Goal: Task Accomplishment & Management: Manage account settings

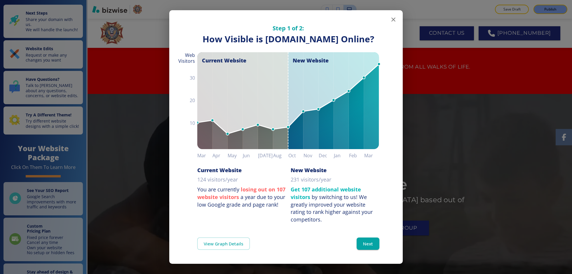
click at [396, 19] on icon "button" at bounding box center [393, 19] width 7 height 7
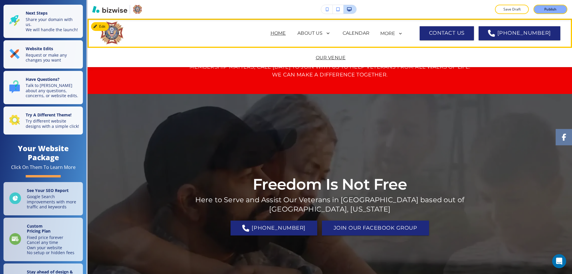
click at [324, 60] on p "OUR VENUE" at bounding box center [331, 57] width 30 height 7
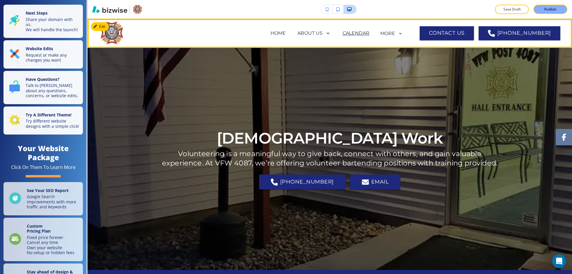
click at [365, 34] on p "CALENDAR" at bounding box center [355, 33] width 27 height 7
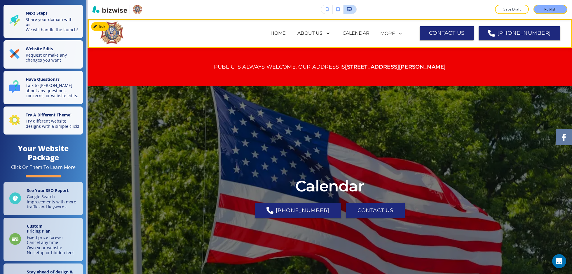
click at [286, 34] on p "HOME" at bounding box center [277, 33] width 15 height 7
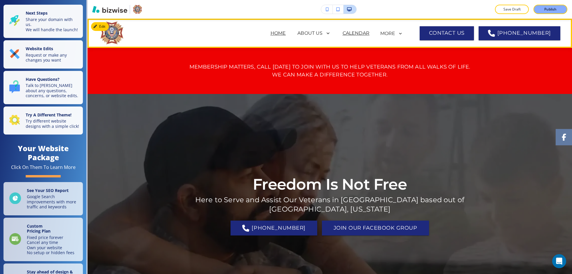
click at [369, 34] on p "CALENDAR" at bounding box center [355, 33] width 27 height 7
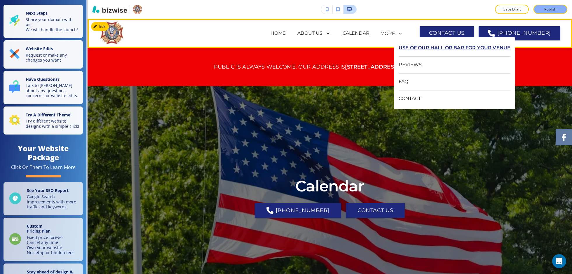
click at [411, 46] on p "USE OF OUR HALL OR BAR FOR YOUR VENUE" at bounding box center [454, 48] width 112 height 17
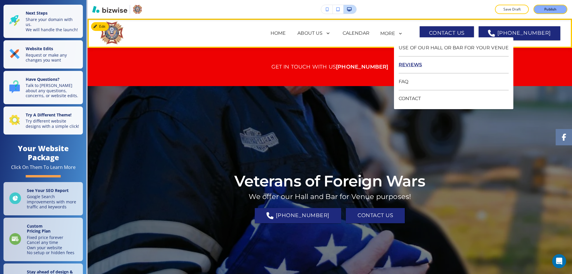
click at [412, 65] on p "REVIEWS" at bounding box center [453, 65] width 110 height 17
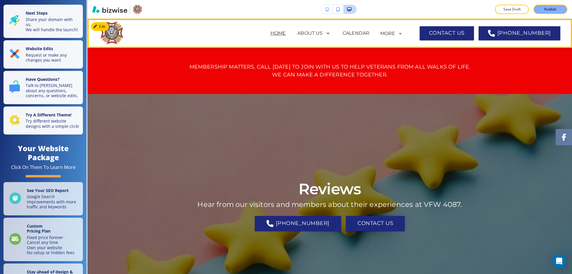
click at [286, 32] on p "HOME" at bounding box center [277, 33] width 15 height 7
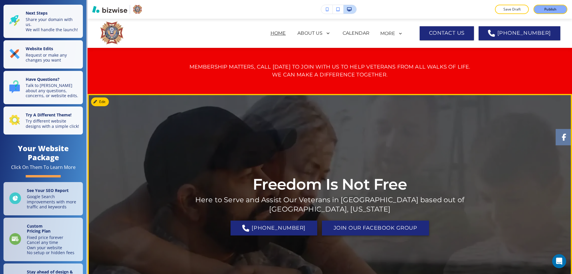
click at [364, 225] on link "JOIN OUR FACEBOOK GROUP" at bounding box center [375, 228] width 107 height 15
click at [387, 222] on link "JOIN OUR FACEBOOK GROUP" at bounding box center [375, 228] width 107 height 15
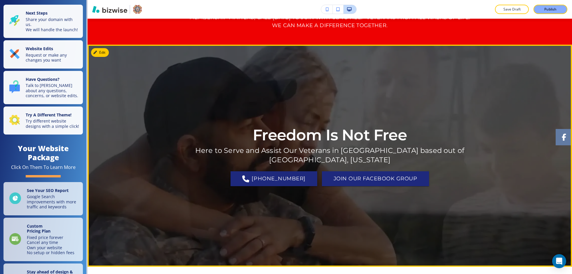
scroll to position [57, 0]
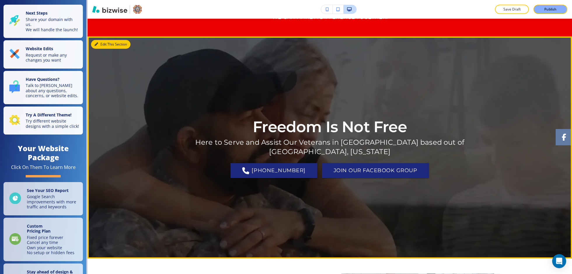
click at [101, 47] on div "Edit This Section Freedom Is Not Free Here to Serve and Assist Our Veterans in …" at bounding box center [330, 147] width 484 height 222
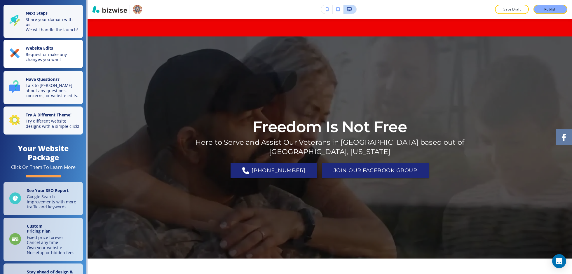
click at [57, 52] on p "Request or make any changes you want" at bounding box center [53, 57] width 54 height 10
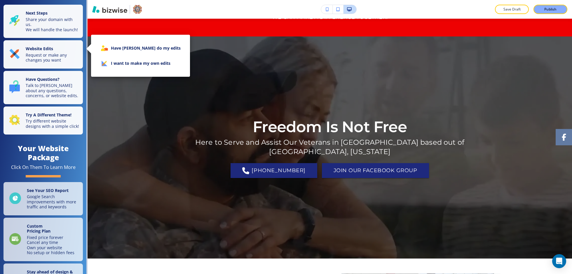
click at [127, 61] on li "I want to make my own edits" at bounding box center [141, 63] width 90 height 15
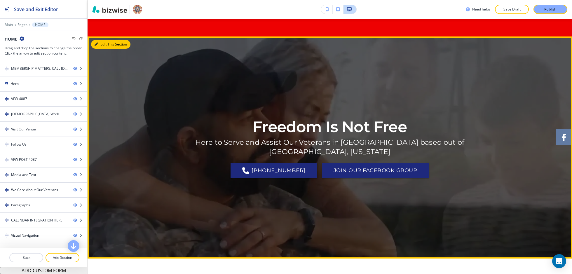
click at [108, 43] on button "Edit This Section" at bounding box center [110, 44] width 39 height 9
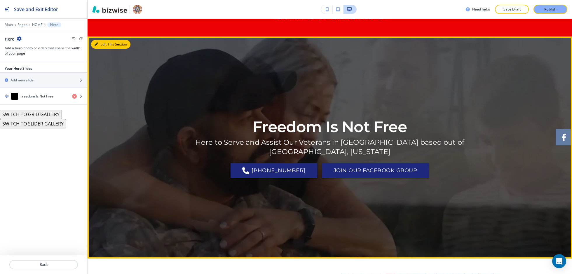
scroll to position [75, 0]
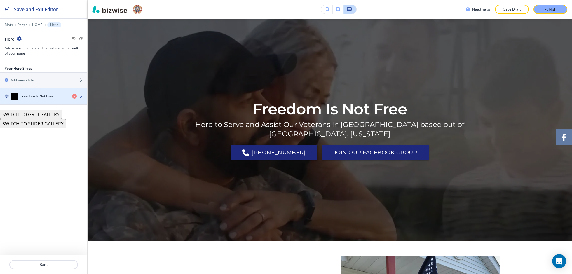
click at [43, 94] on h4 "Freedom Is Not Free" at bounding box center [36, 96] width 33 height 5
click at [44, 100] on div "button" at bounding box center [43, 102] width 87 height 5
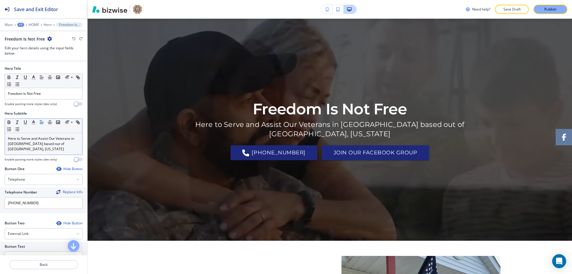
click at [32, 149] on p "Here to Serve and Assist Our Veterans in Genesee County based out of Davison, M…" at bounding box center [43, 144] width 71 height 16
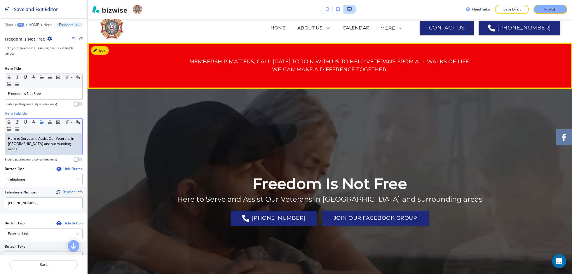
scroll to position [0, 0]
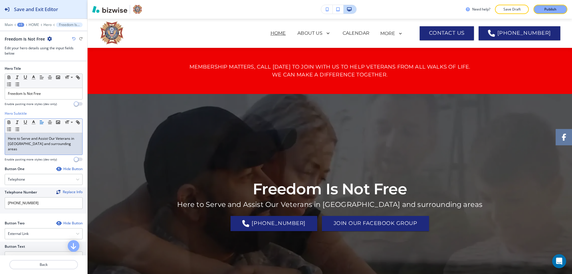
click at [51, 9] on h2 "Save and Exit Editor" at bounding box center [36, 9] width 44 height 7
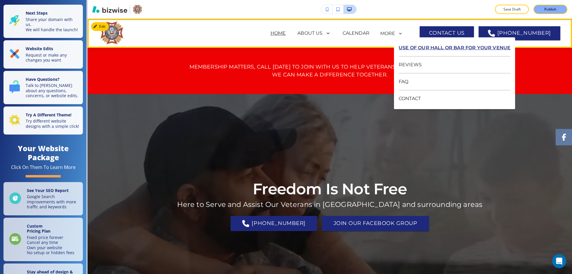
click at [406, 47] on p "USE OF OUR HALL OR BAR FOR YOUR VENUE" at bounding box center [454, 48] width 112 height 17
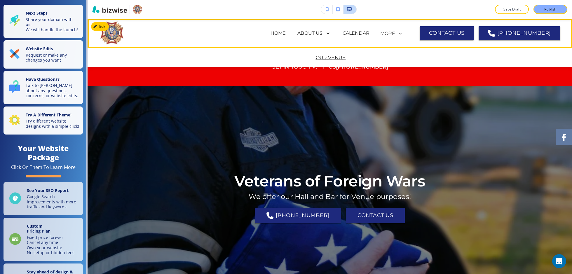
click at [333, 56] on p "OUR VENUE" at bounding box center [331, 57] width 30 height 7
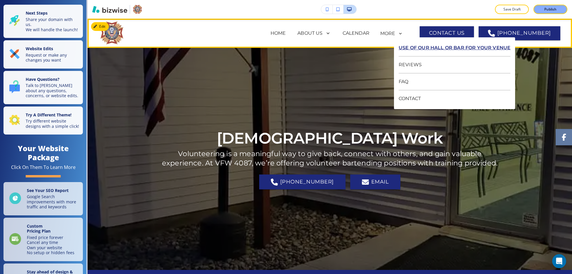
click at [409, 50] on p "USE OF OUR HALL OR BAR FOR YOUR VENUE" at bounding box center [454, 48] width 112 height 17
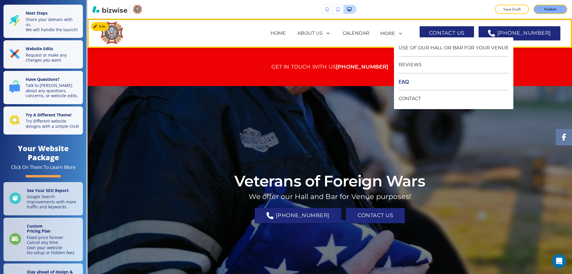
click at [408, 83] on p "FAQ" at bounding box center [453, 82] width 110 height 17
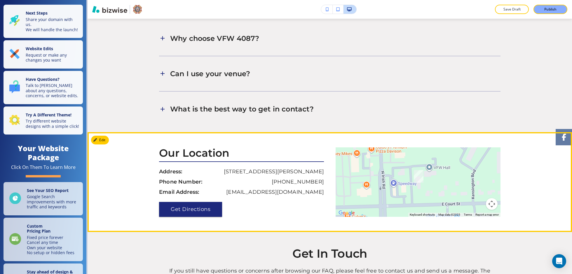
scroll to position [309, 0]
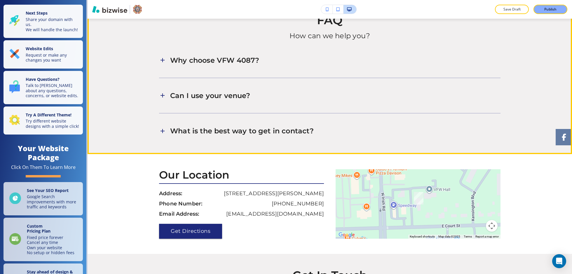
click at [316, 68] on div "Why choose VFW 4087?" at bounding box center [329, 60] width 341 height 16
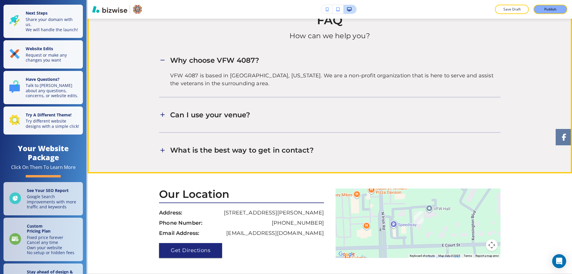
click at [288, 123] on div "Can I use your venue?" at bounding box center [329, 115] width 341 height 16
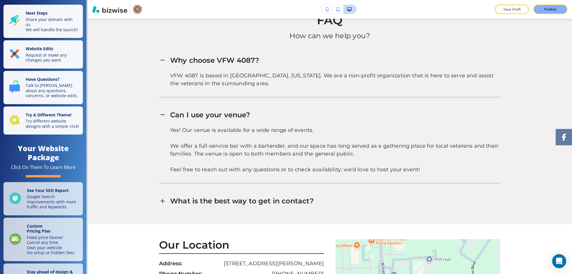
click at [284, 219] on div at bounding box center [330, 111] width 484 height 225
click at [284, 205] on p "What is the best way to get in contact?" at bounding box center [242, 200] width 144 height 9
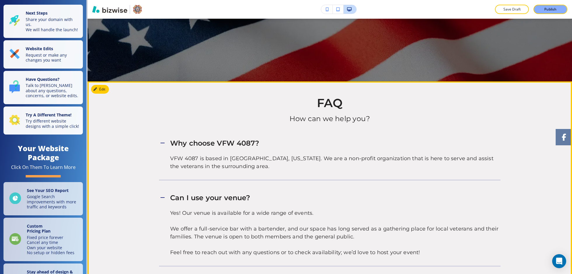
scroll to position [223, 0]
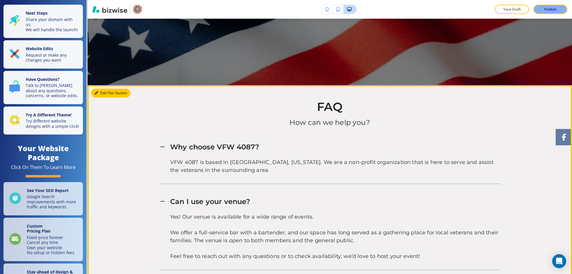
click at [102, 100] on div "Edit This Section FAQ How can we help you? Why choose VFW 4087? VFW 4087 is bas…" at bounding box center [330, 258] width 484 height 347
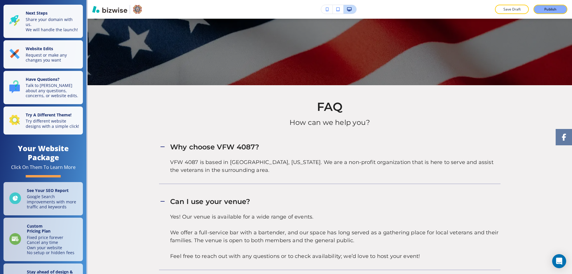
click at [115, 116] on div "FAQ How can we help you? Why choose VFW 4087? VFW 4087 is based in Davison, Mic…" at bounding box center [330, 258] width 484 height 317
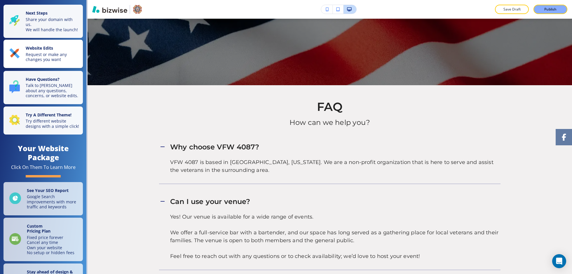
click at [65, 46] on p "Website Edits" at bounding box center [53, 49] width 54 height 6
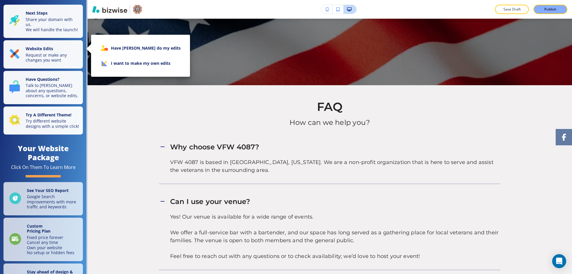
click at [117, 64] on li "I want to make my own edits" at bounding box center [141, 63] width 90 height 15
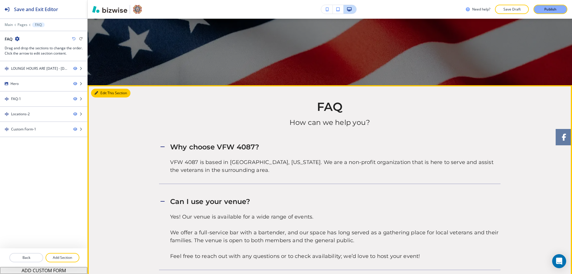
click at [104, 97] on button "Edit This Section" at bounding box center [110, 93] width 39 height 9
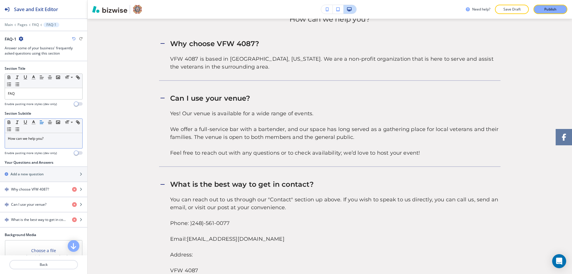
scroll to position [27, 0]
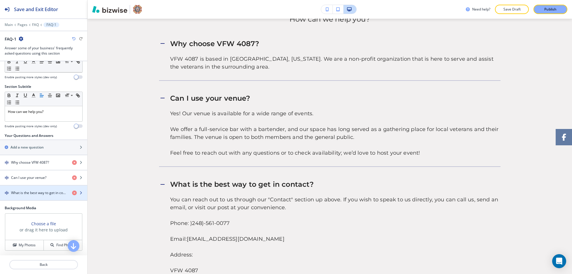
click at [50, 190] on h4 "What is the best way to get in contact?" at bounding box center [39, 192] width 56 height 5
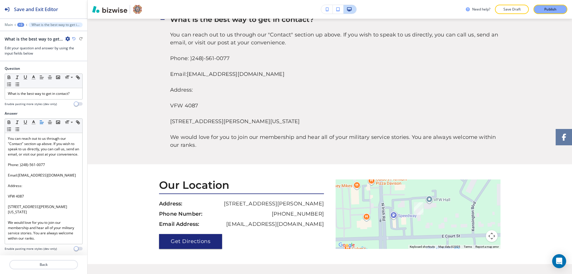
scroll to position [491, 0]
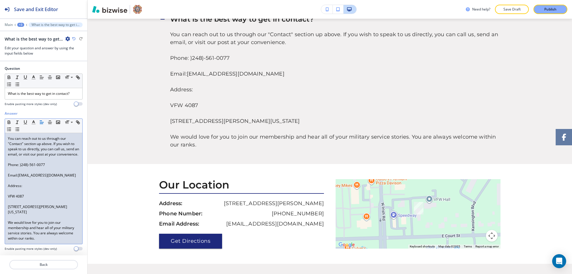
click at [21, 164] on p "Phone: )248)-561-0077" at bounding box center [43, 164] width 71 height 5
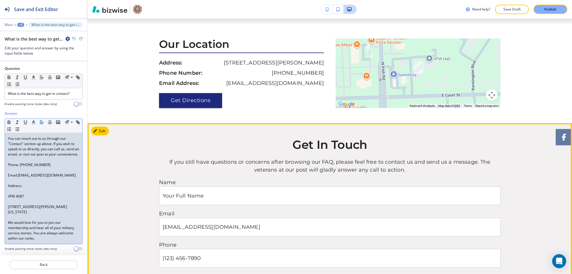
scroll to position [629, 0]
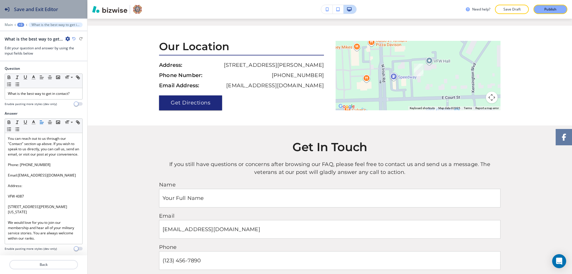
click at [55, 11] on h2 "Save and Exit Editor" at bounding box center [36, 9] width 44 height 7
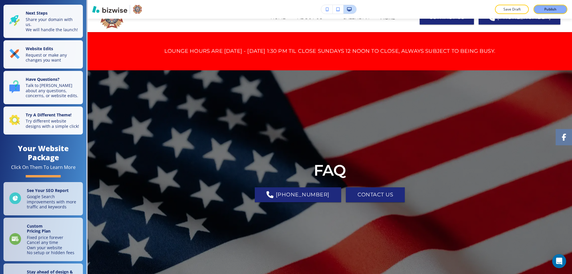
scroll to position [0, 0]
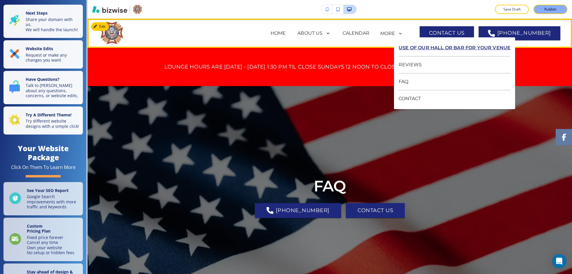
click at [417, 46] on p "USE OF OUR HALL OR BAR FOR YOUR VENUE" at bounding box center [454, 48] width 112 height 17
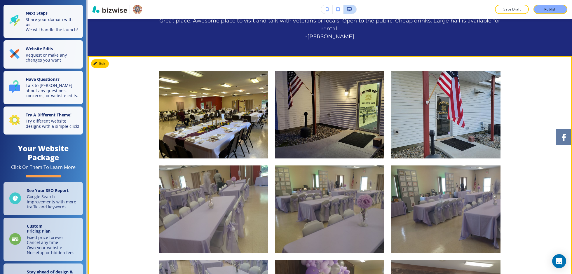
scroll to position [354, 0]
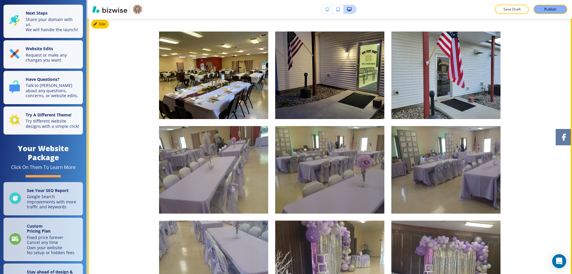
click at [327, 111] on img "button" at bounding box center [329, 76] width 109 height 88
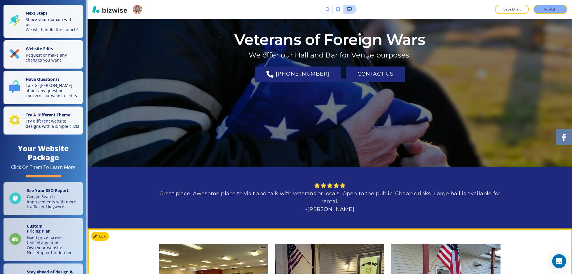
scroll to position [0, 0]
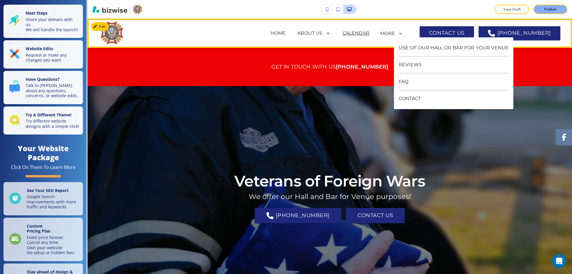
click at [365, 33] on p "CALENDAR" at bounding box center [355, 33] width 27 height 7
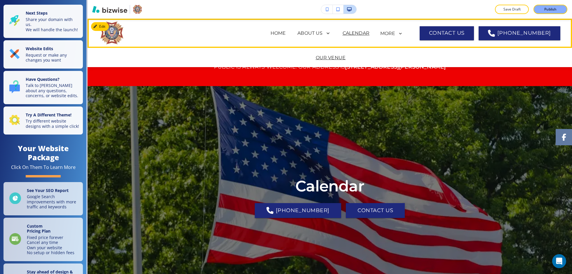
click at [333, 60] on p "OUR VENUE" at bounding box center [331, 57] width 30 height 7
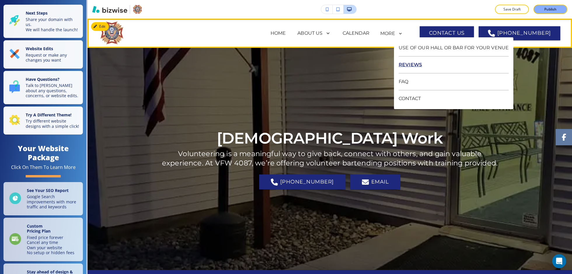
click at [413, 59] on p "REVIEWS" at bounding box center [453, 65] width 110 height 17
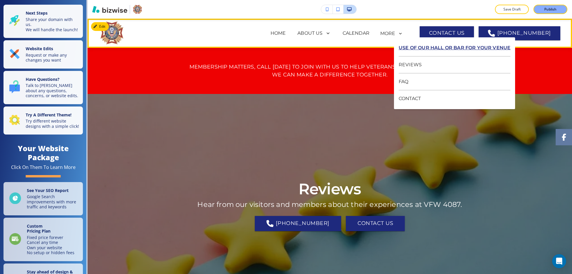
click at [414, 45] on p "USE OF OUR HALL OR BAR FOR YOUR VENUE" at bounding box center [454, 48] width 112 height 17
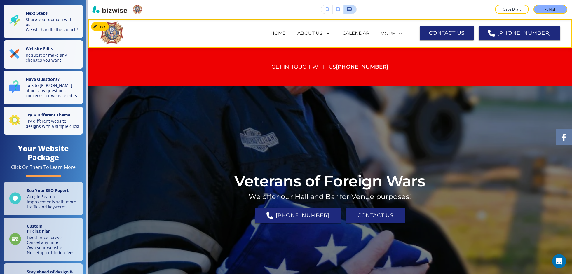
click at [286, 30] on p "HOME" at bounding box center [277, 33] width 15 height 7
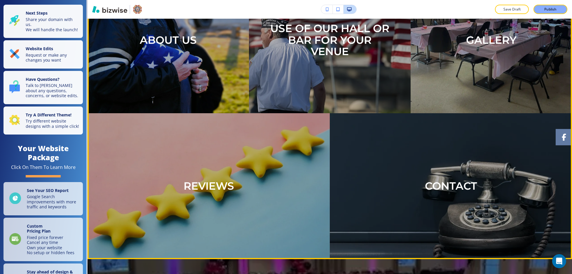
scroll to position [1959, 0]
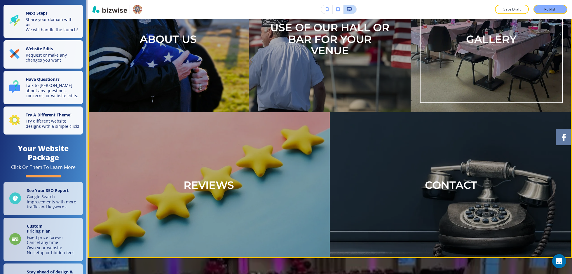
click at [484, 45] on p "GALLERY" at bounding box center [491, 40] width 50 height 12
click at [453, 97] on div "GALLERY" at bounding box center [491, 39] width 143 height 127
click at [452, 84] on div "GALLERY" at bounding box center [491, 39] width 143 height 127
click at [485, 84] on div "GALLERY" at bounding box center [491, 39] width 143 height 127
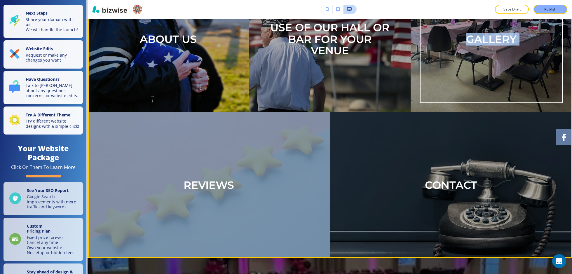
click at [485, 84] on div "GALLERY" at bounding box center [491, 39] width 143 height 127
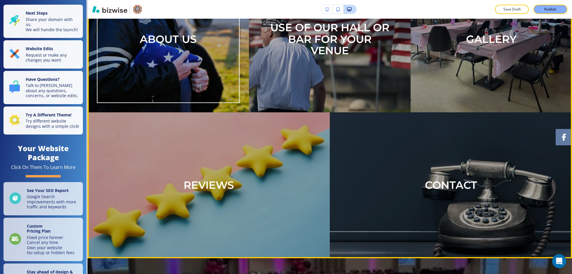
click at [209, 80] on div "ABOUT US" at bounding box center [168, 39] width 143 height 127
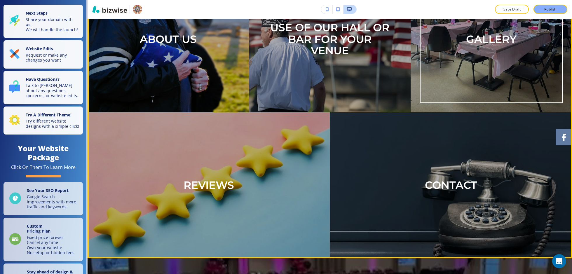
click at [489, 45] on p "GALLERY" at bounding box center [491, 40] width 50 height 12
click at [464, 85] on div "GALLERY" at bounding box center [491, 39] width 143 height 127
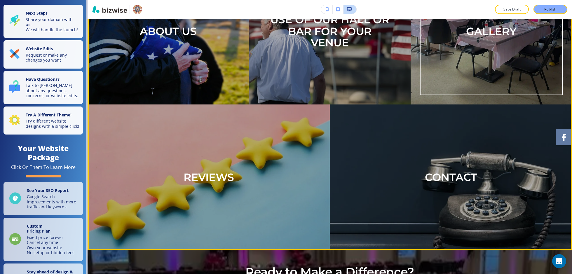
scroll to position [1967, 0]
click at [461, 61] on div "GALLERY" at bounding box center [491, 31] width 143 height 127
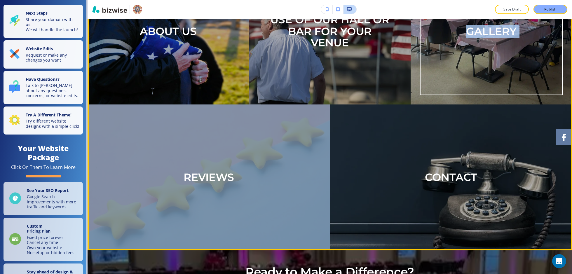
click at [461, 61] on div "GALLERY" at bounding box center [491, 31] width 143 height 127
click at [457, 47] on div "GALLERY" at bounding box center [491, 31] width 69 height 30
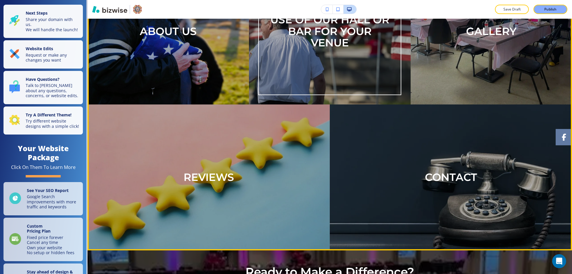
click at [388, 49] on p "USE OF OUR HALL OR BAR FOR YOUR VENUE" at bounding box center [329, 31] width 124 height 35
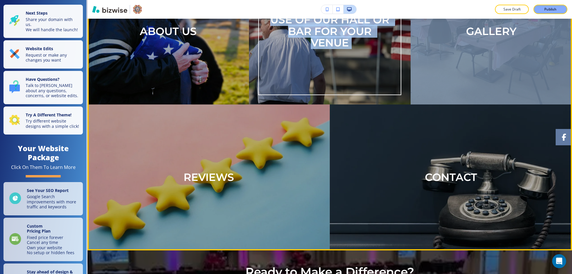
click at [388, 49] on p "USE OF OUR HALL OR BAR FOR YOUR VENUE" at bounding box center [329, 31] width 124 height 35
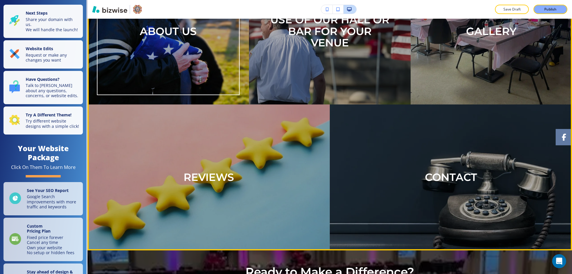
click at [210, 76] on div "ABOUT US" at bounding box center [168, 31] width 143 height 127
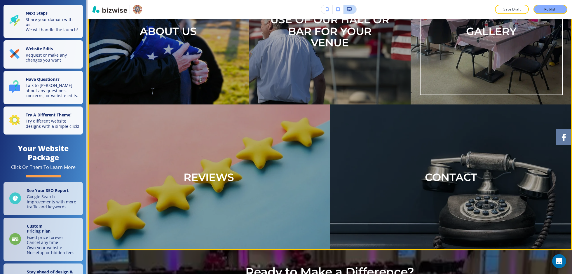
click at [442, 89] on div "GALLERY" at bounding box center [491, 31] width 143 height 127
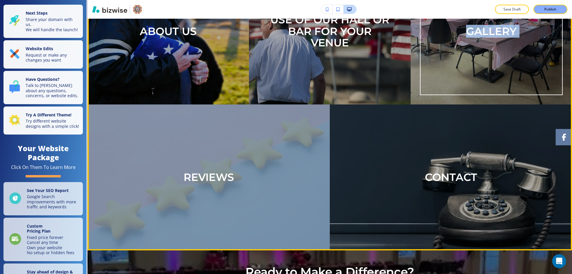
click at [442, 90] on div "GALLERY" at bounding box center [491, 31] width 143 height 127
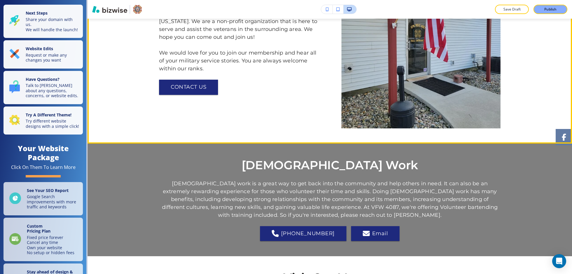
scroll to position [0, 0]
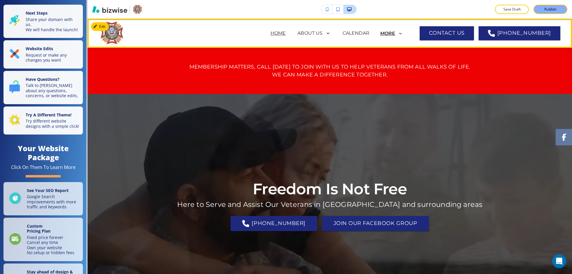
click at [395, 31] on p "MORE" at bounding box center [387, 33] width 15 height 5
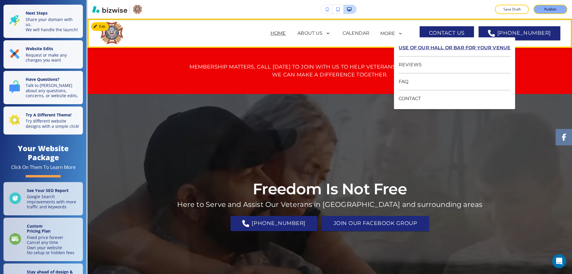
click at [418, 45] on p "USE OF OUR HALL OR BAR FOR YOUR VENUE" at bounding box center [454, 48] width 112 height 17
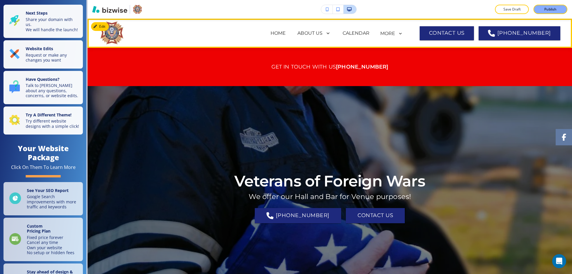
click at [287, 29] on span "HOME" at bounding box center [278, 33] width 27 height 23
click at [286, 34] on p "HOME" at bounding box center [277, 33] width 15 height 7
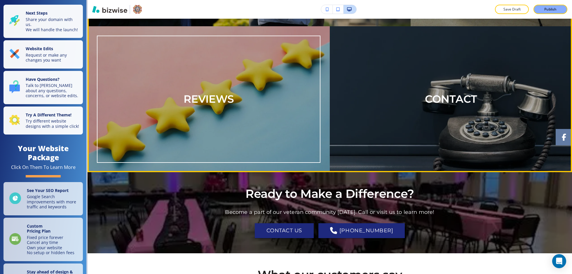
scroll to position [2048, 0]
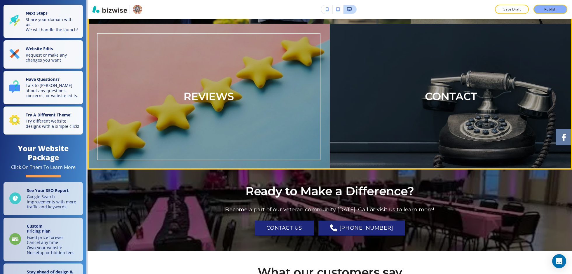
click at [263, 129] on div "REVIEWS" at bounding box center [208, 96] width 223 height 127
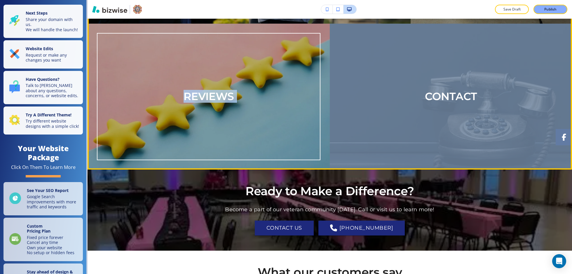
click at [263, 129] on div "REVIEWS" at bounding box center [208, 96] width 223 height 127
click at [262, 129] on div "REVIEWS" at bounding box center [208, 96] width 223 height 127
click at [262, 130] on div "REVIEWS" at bounding box center [208, 96] width 223 height 127
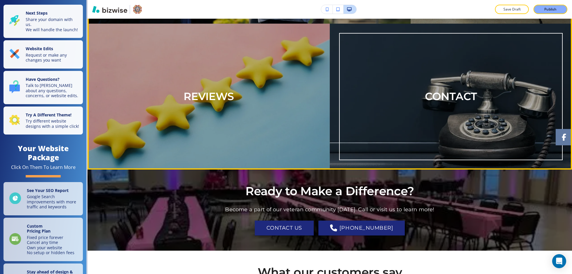
click at [434, 102] on p "CONTACT" at bounding box center [451, 97] width 52 height 12
click at [393, 160] on div "CONTACT" at bounding box center [450, 96] width 223 height 127
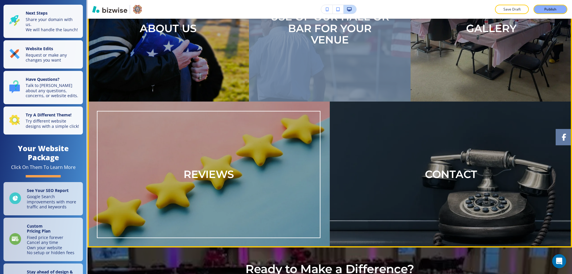
scroll to position [1958, 0]
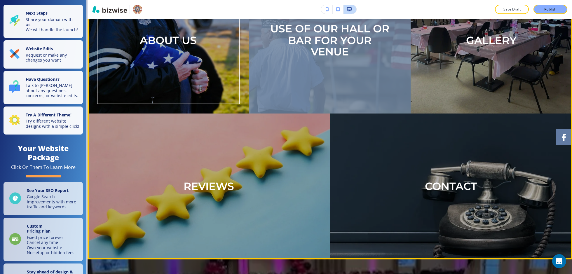
click at [204, 56] on div "ABOUT US" at bounding box center [168, 40] width 76 height 30
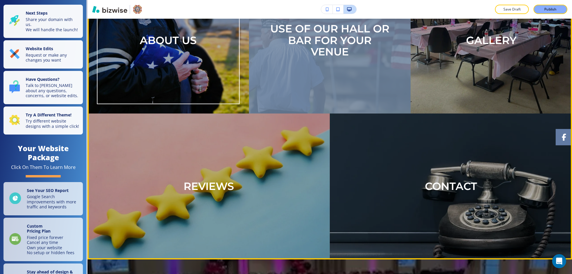
click at [204, 56] on div "ABOUT US" at bounding box center [168, 40] width 76 height 30
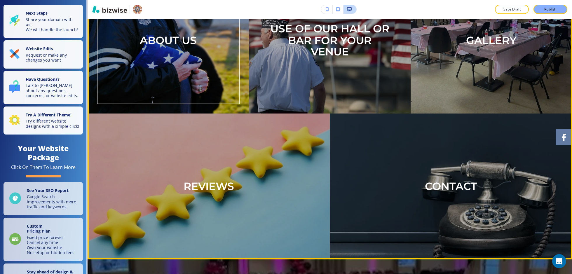
click at [204, 56] on div "ABOUT US" at bounding box center [168, 40] width 76 height 30
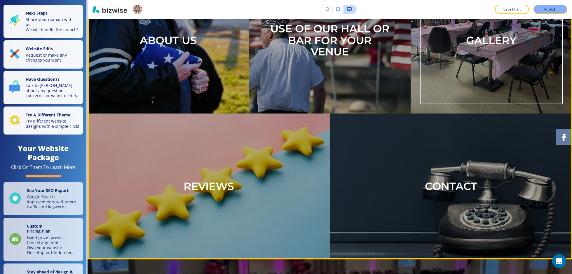
click at [469, 104] on div "GALLERY" at bounding box center [491, 40] width 143 height 127
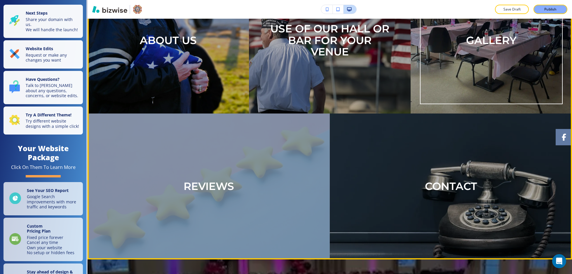
click at [469, 104] on div "GALLERY" at bounding box center [491, 40] width 143 height 127
click at [461, 104] on div "GALLERY" at bounding box center [491, 40] width 143 height 127
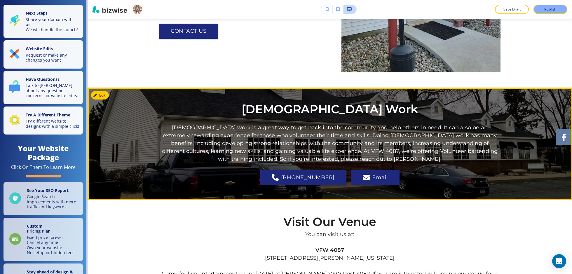
scroll to position [0, 0]
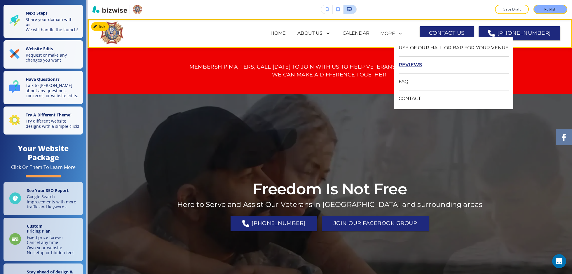
click at [426, 64] on p "REVIEWS" at bounding box center [453, 65] width 110 height 17
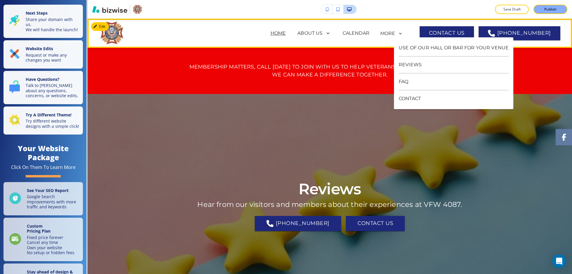
click at [285, 34] on p "HOME" at bounding box center [277, 33] width 15 height 7
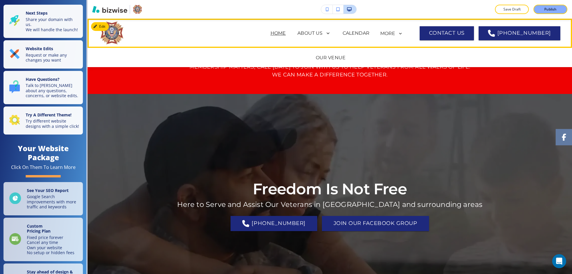
click at [328, 53] on div "OUR VENUE" at bounding box center [330, 57] width 484 height 19
click at [326, 55] on p "OUR VENUE" at bounding box center [331, 57] width 30 height 7
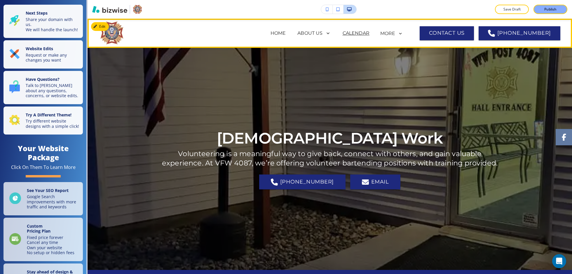
click at [366, 32] on p "CALENDAR" at bounding box center [355, 33] width 27 height 7
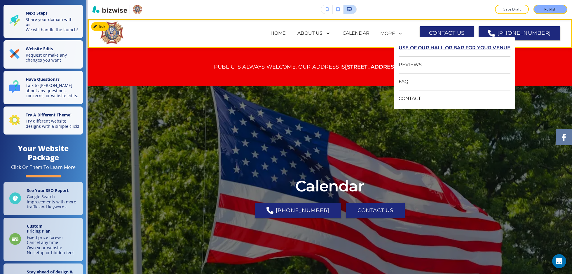
click at [413, 42] on p "USE OF OUR HALL OR BAR FOR YOUR VENUE" at bounding box center [454, 48] width 112 height 17
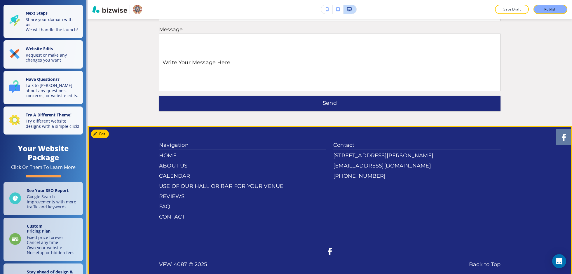
scroll to position [1103, 0]
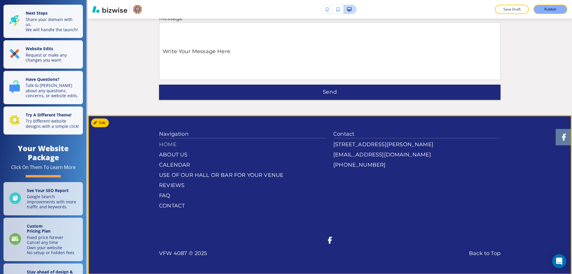
click at [171, 142] on p "HOME" at bounding box center [242, 145] width 167 height 8
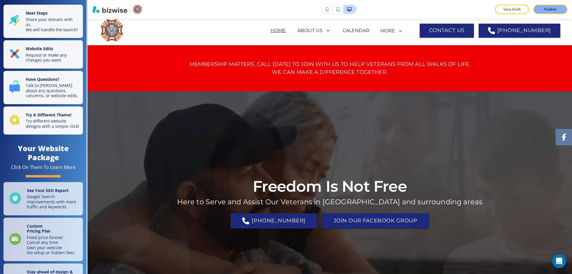
scroll to position [0, 0]
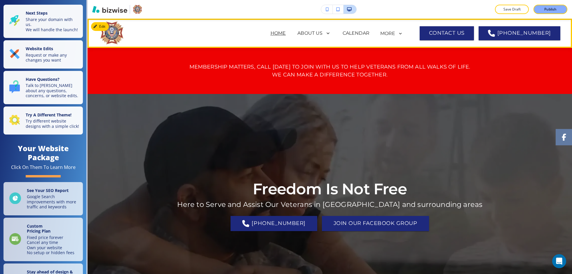
click at [321, 38] on span "ABOUT US OUR VENUE" at bounding box center [313, 33] width 45 height 23
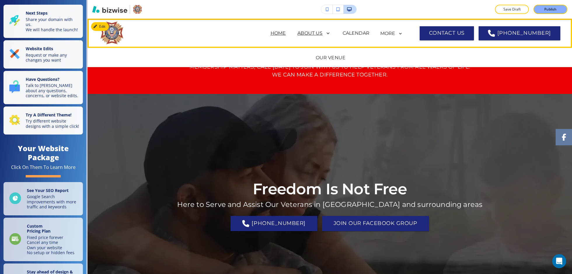
click at [322, 36] on p "ABOUT US" at bounding box center [309, 33] width 25 height 7
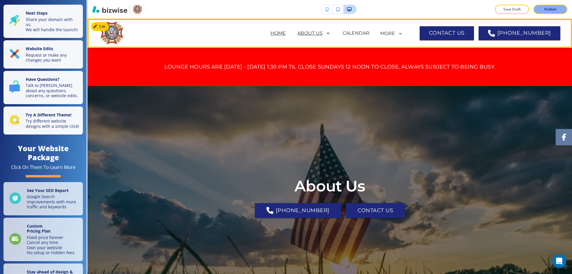
click at [286, 31] on p "HOME" at bounding box center [277, 33] width 15 height 7
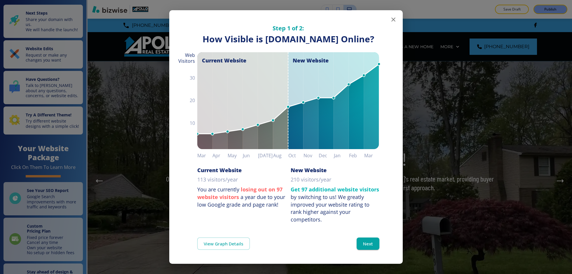
click at [393, 17] on icon "button" at bounding box center [393, 19] width 7 height 7
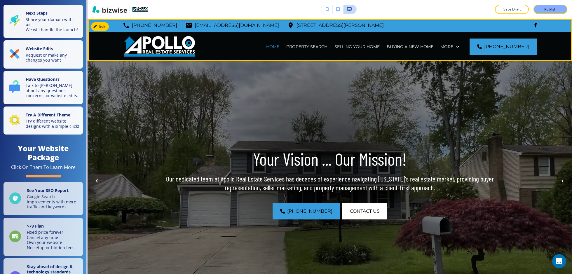
click at [326, 50] on div "PROPERTY SEARCH" at bounding box center [307, 46] width 48 height 29
click at [326, 46] on p "PROPERTY SEARCH" at bounding box center [306, 47] width 41 height 6
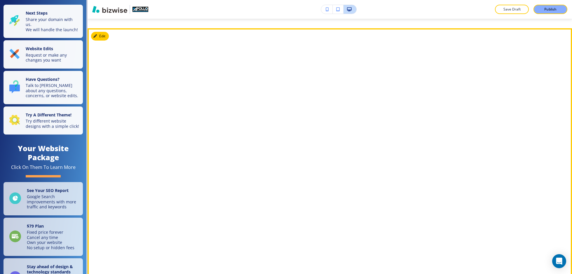
scroll to position [375, 0]
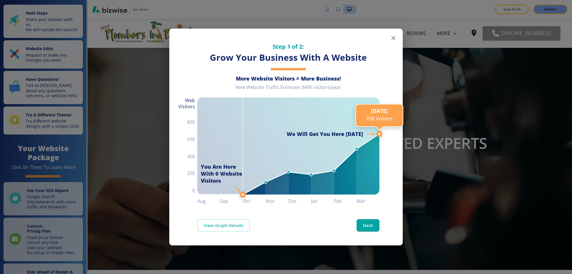
click at [379, 40] on line at bounding box center [379, 134] width 0 height 506
click at [390, 39] on icon "button" at bounding box center [393, 37] width 7 height 7
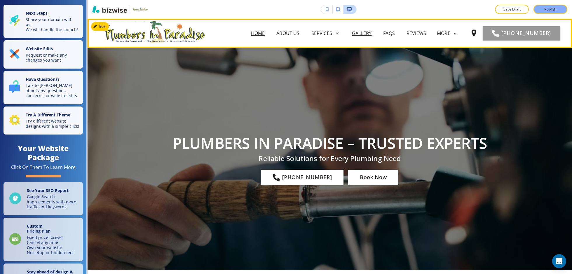
click at [352, 33] on p "GALLERY" at bounding box center [362, 33] width 20 height 7
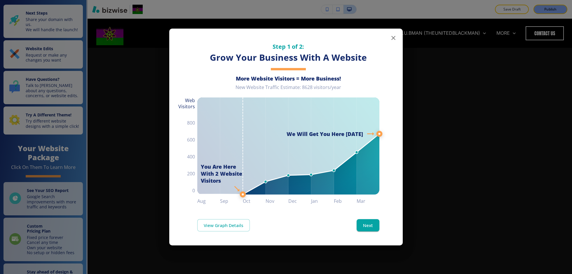
click at [395, 34] on icon "button" at bounding box center [393, 37] width 7 height 7
click at [394, 40] on icon "button" at bounding box center [393, 37] width 7 height 7
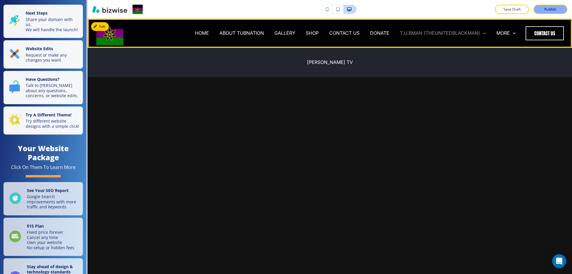
click at [430, 34] on p "T.U.BMAN (THEUNITEDBLACKMAN)" at bounding box center [440, 33] width 80 height 7
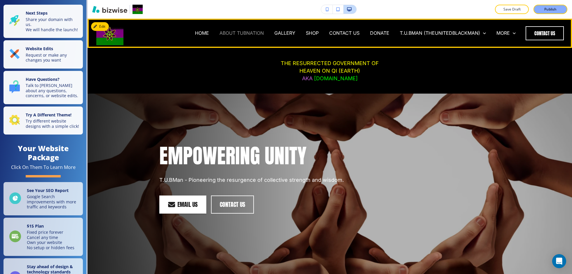
click at [252, 32] on p "ABOUT TUBNATION" at bounding box center [241, 33] width 44 height 7
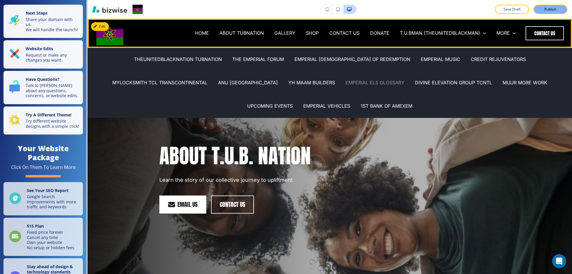
click at [345, 80] on p "EMPERIAL ELS GLOSSARY" at bounding box center [374, 82] width 59 height 7
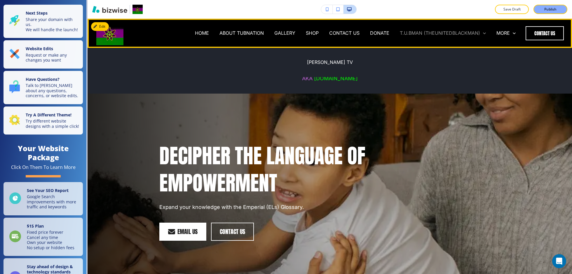
click at [461, 32] on p "T.U.BMAN (THEUNITEDBLACKMAN)" at bounding box center [440, 33] width 80 height 7
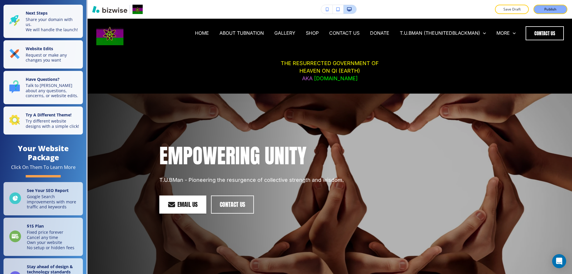
click at [337, 10] on icon "button" at bounding box center [338, 9] width 4 height 4
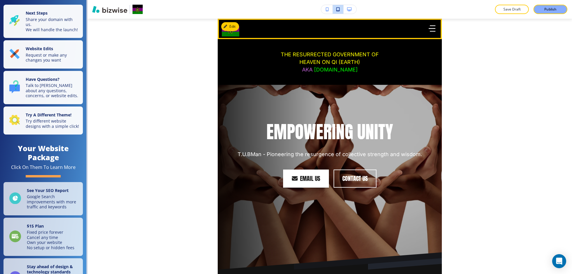
click at [434, 28] on icon "button" at bounding box center [432, 28] width 7 height 6
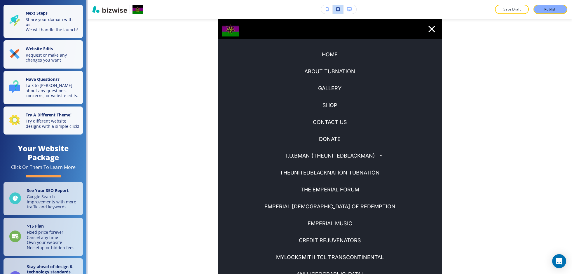
click at [343, 155] on p "T.U.BMAN (THEUNITEDBLACKMAN)" at bounding box center [329, 156] width 90 height 8
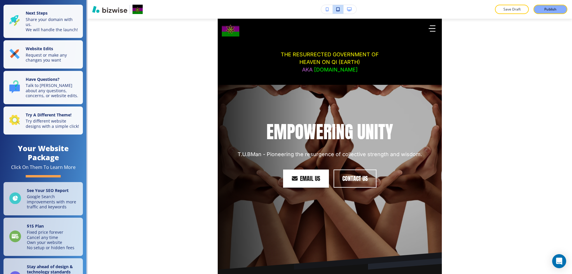
click at [352, 8] on button "button" at bounding box center [349, 9] width 13 height 9
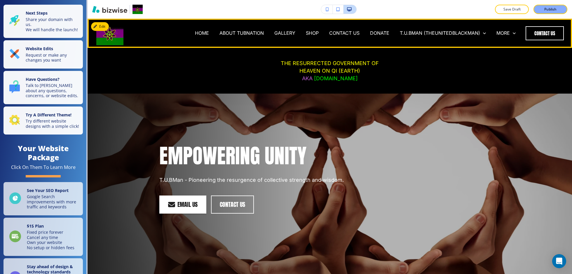
click at [204, 37] on div "HOME" at bounding box center [202, 33] width 25 height 23
click at [204, 36] on p "HOME" at bounding box center [202, 33] width 14 height 7
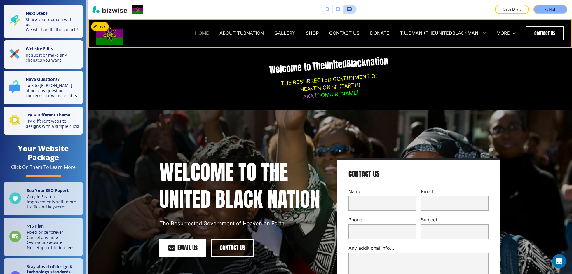
click at [204, 31] on p "HOME" at bounding box center [202, 33] width 14 height 7
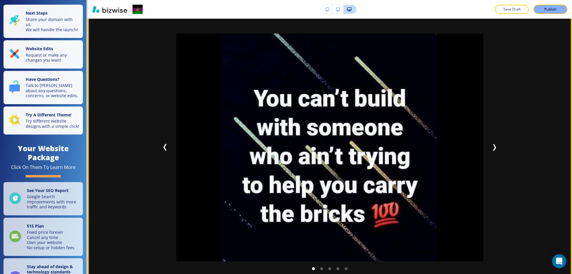
scroll to position [1162, 0]
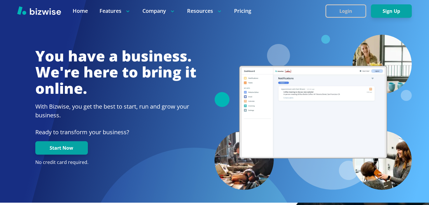
click at [359, 6] on button "Login" at bounding box center [345, 10] width 41 height 13
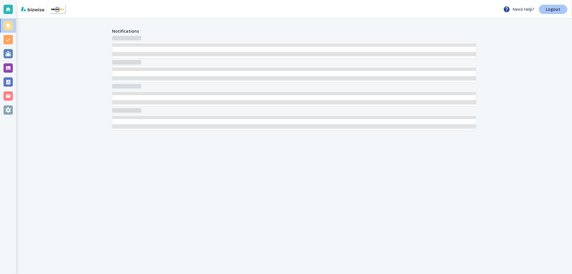
click at [554, 9] on p "Logout" at bounding box center [552, 9] width 15 height 4
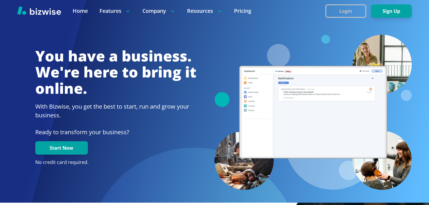
click at [355, 9] on button "Login" at bounding box center [345, 10] width 41 height 13
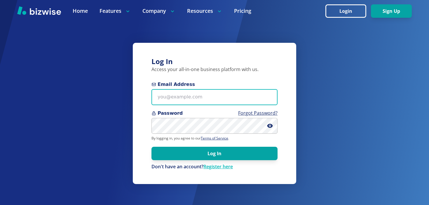
click at [221, 99] on input "Email Address" at bounding box center [214, 97] width 126 height 16
paste input "wheelchairabilitysm@gmail.com"
type input "wheelchairabilitysm@gmail.com"
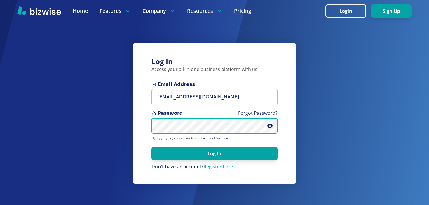
click at [151, 147] on button "Log In" at bounding box center [214, 153] width 126 height 13
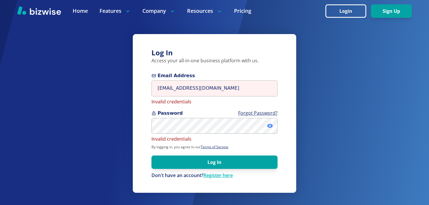
click at [270, 127] on icon at bounding box center [270, 126] width 6 height 4
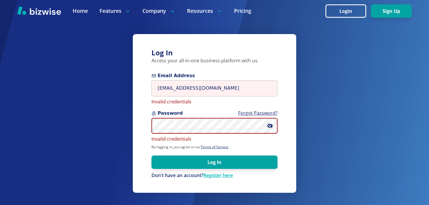
click at [137, 123] on div "Log In Access your all-in-one business platform with us. Email Address wheelcha…" at bounding box center [214, 113] width 163 height 159
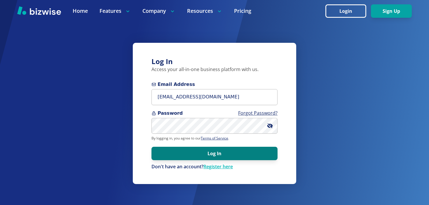
click at [203, 156] on button "Log In" at bounding box center [214, 153] width 126 height 13
